Goal: Task Accomplishment & Management: Manage account settings

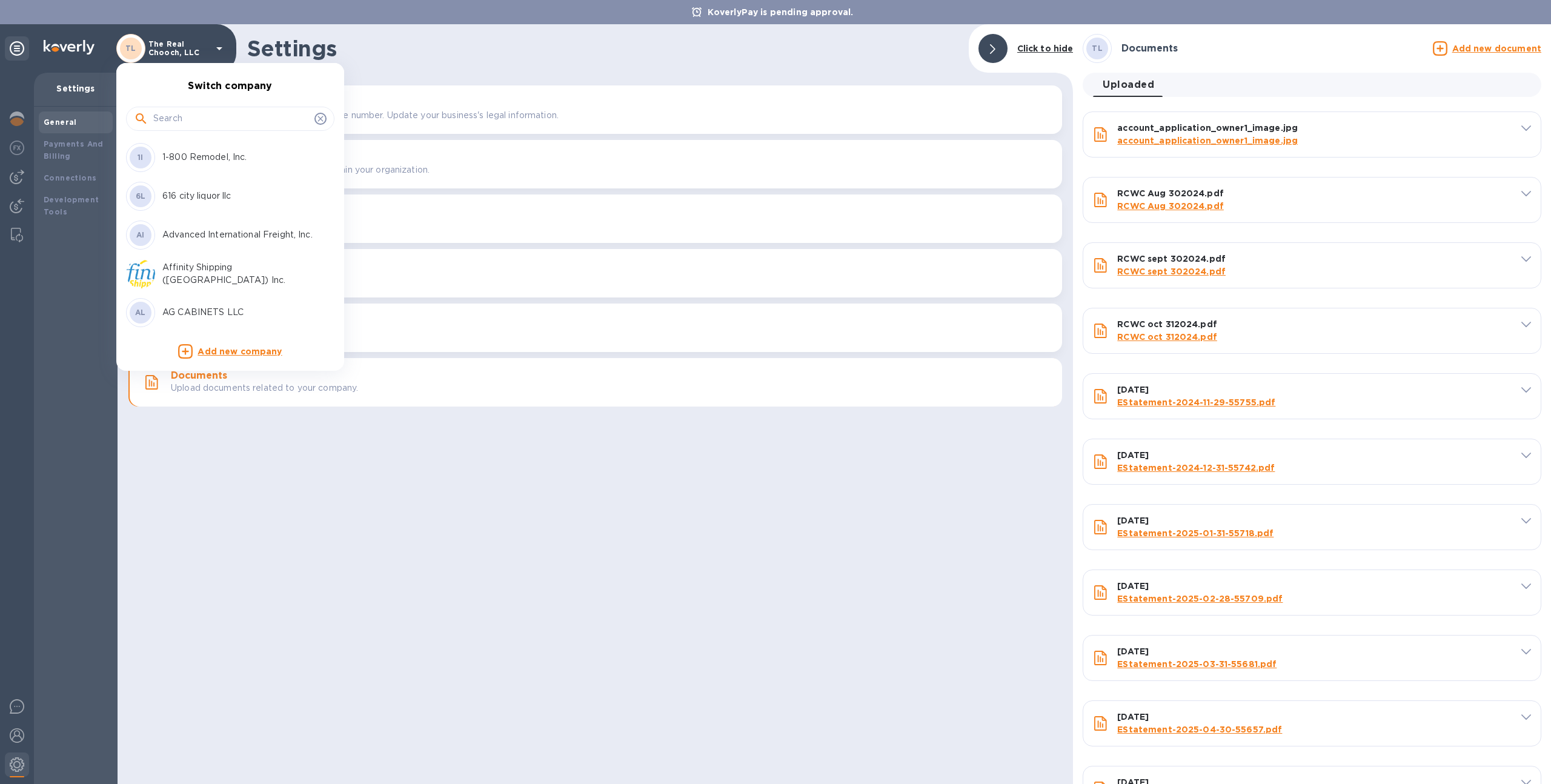
scroll to position [248, 0]
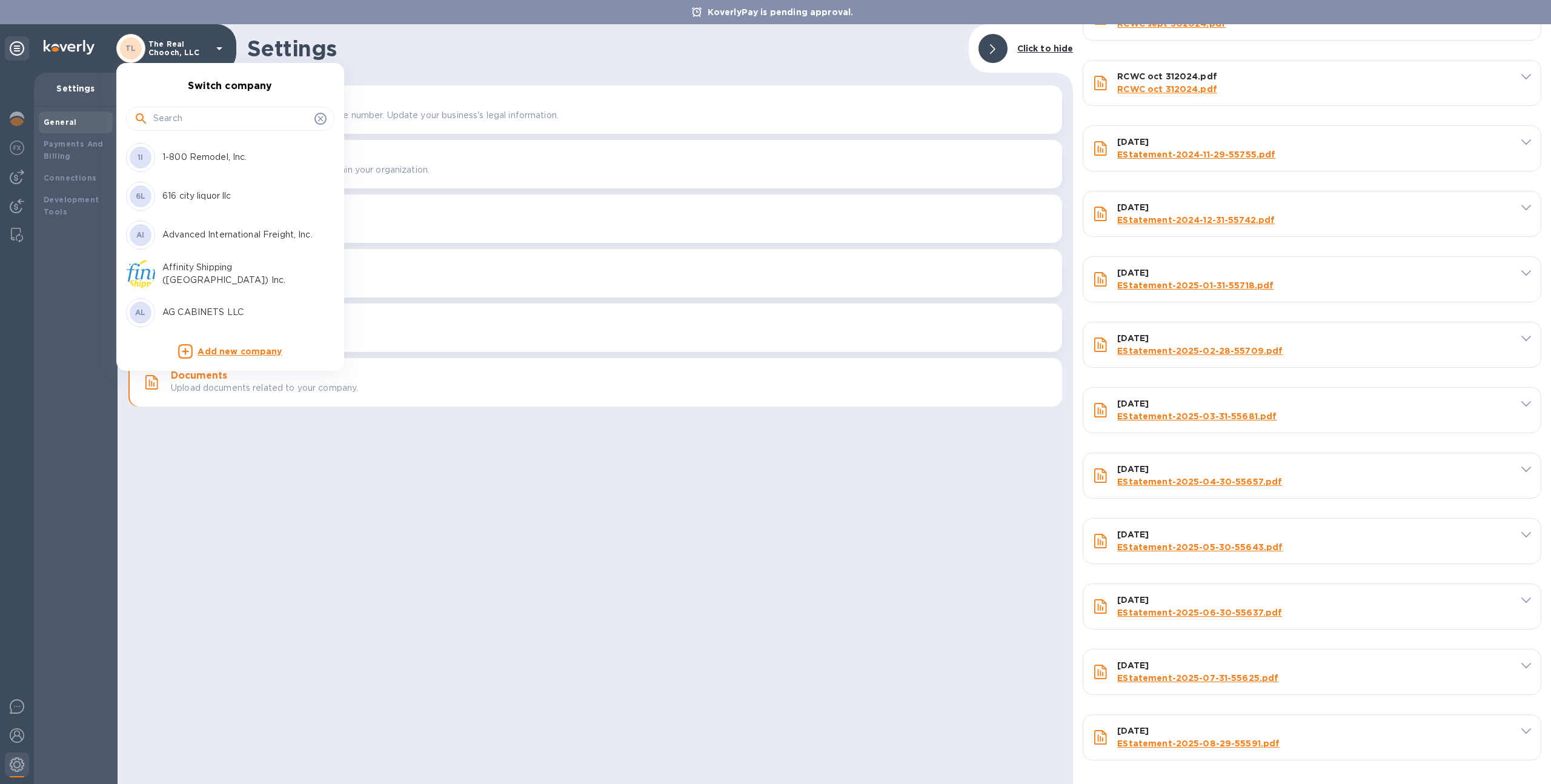
click at [217, 111] on input "text" at bounding box center [231, 118] width 156 height 18
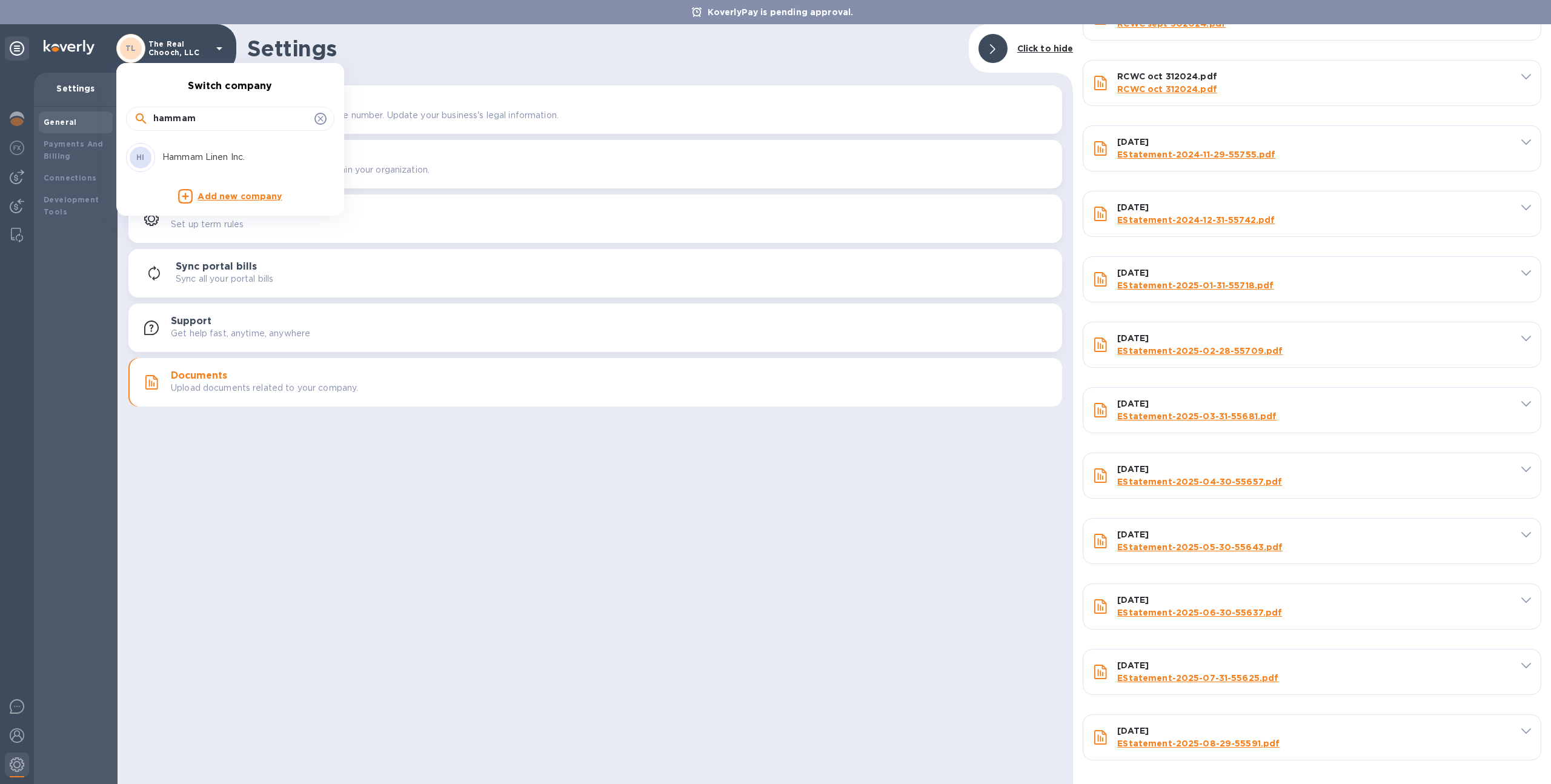
type input "hammam"
click at [190, 156] on p "Hammam Linen Inc." at bounding box center [239, 157] width 153 height 13
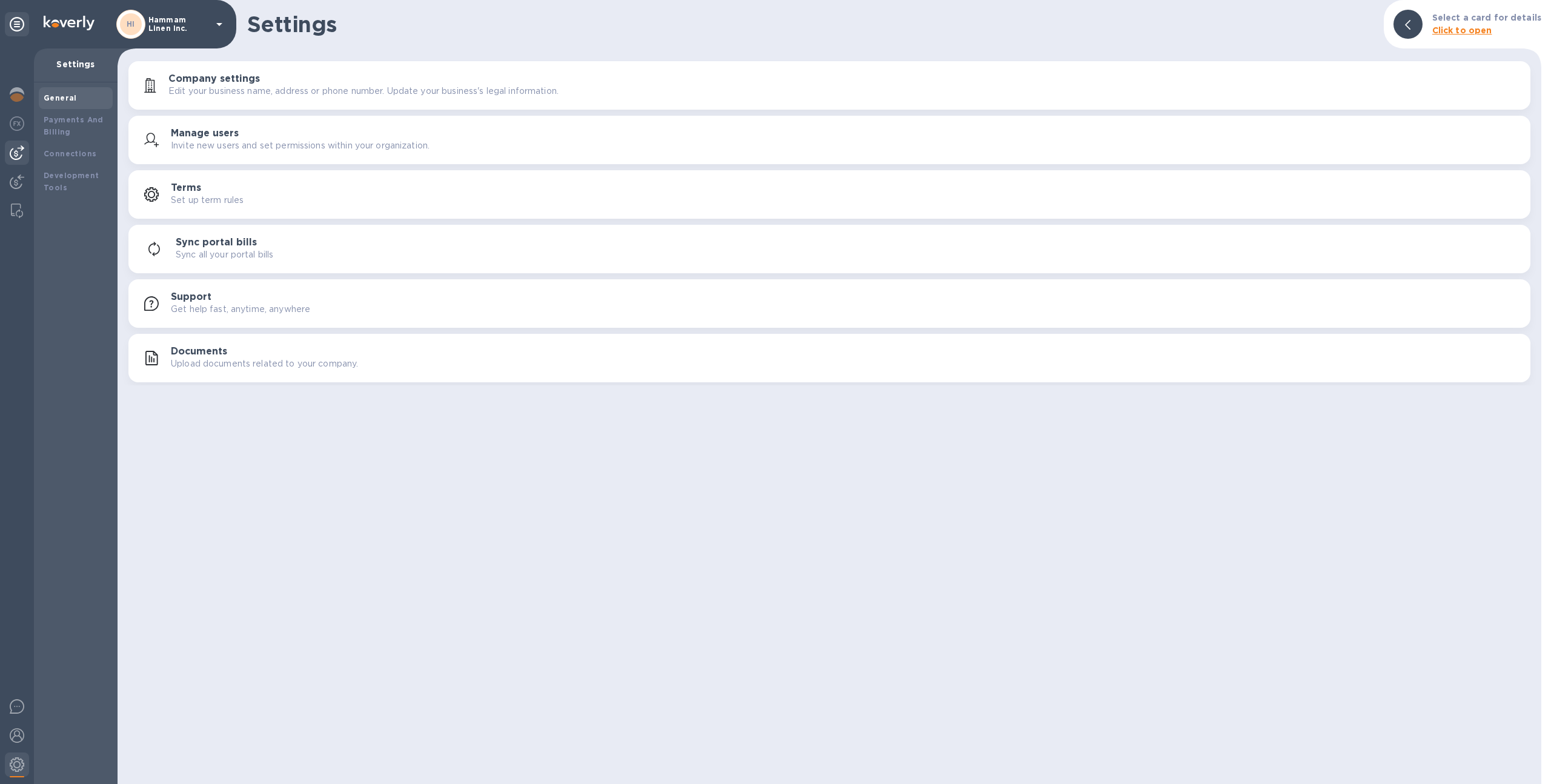
click at [5, 154] on div at bounding box center [17, 152] width 24 height 24
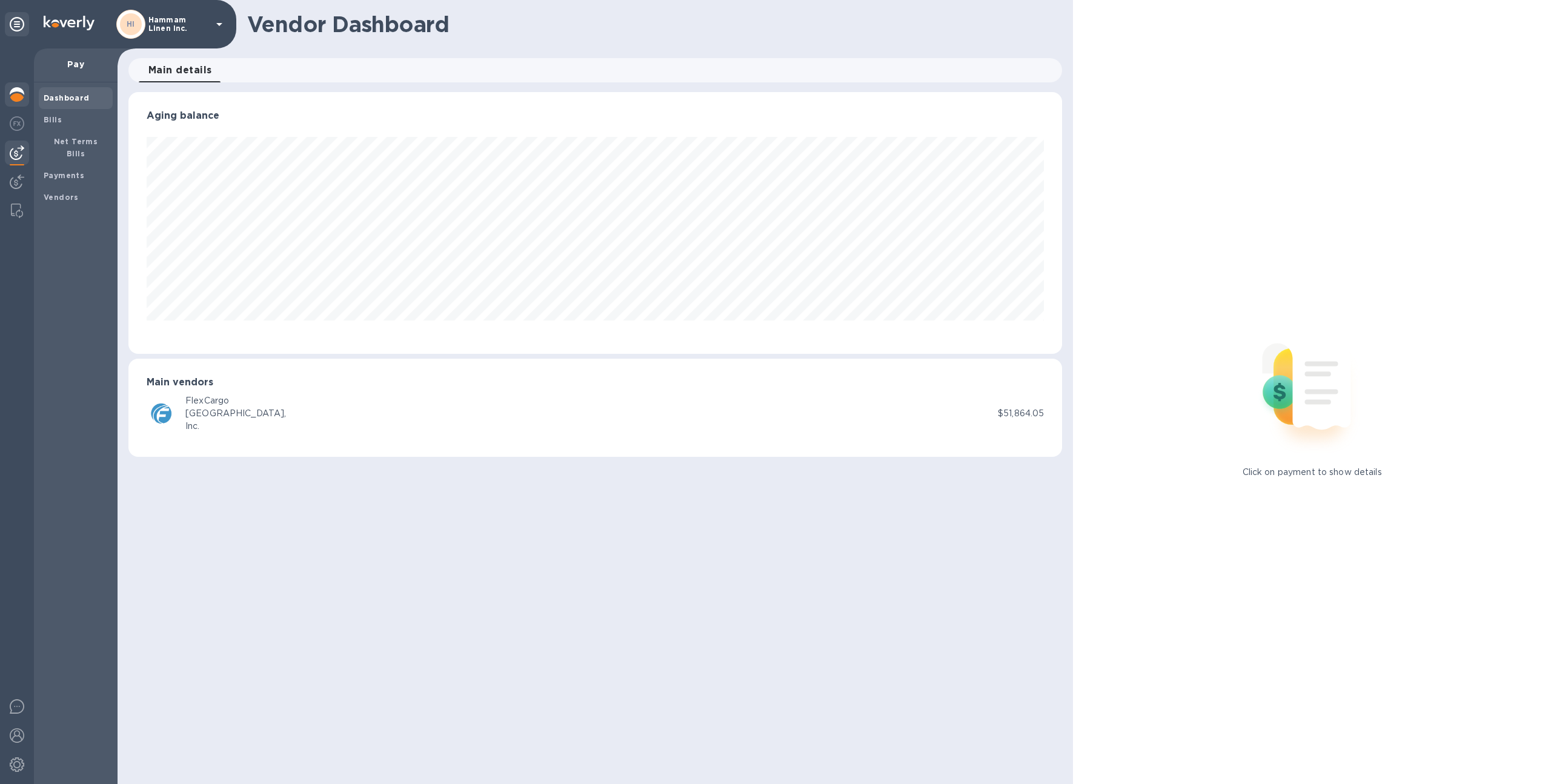
scroll to position [262, 934]
click at [16, 103] on div at bounding box center [17, 95] width 24 height 27
